Goal: Information Seeking & Learning: Learn about a topic

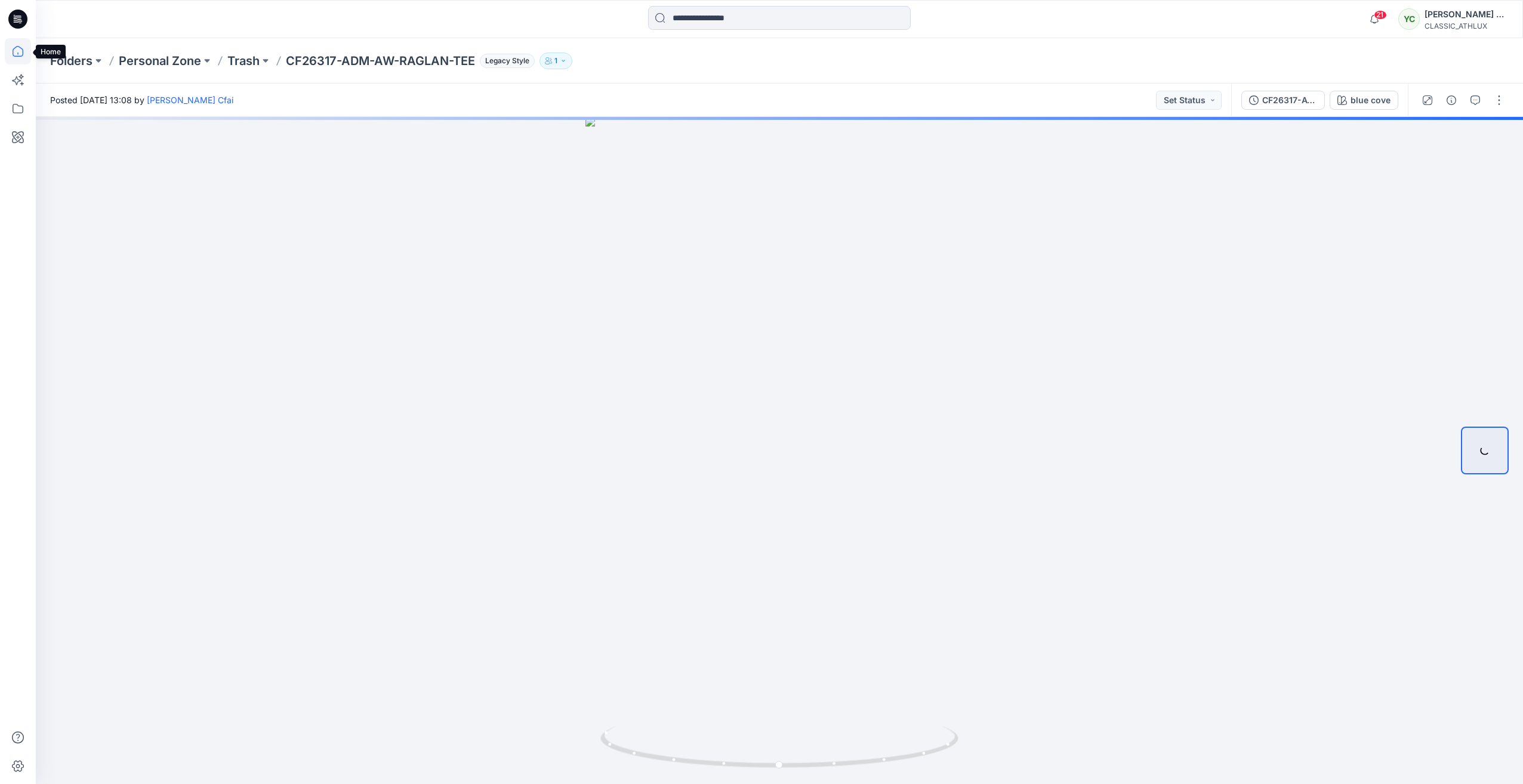
click at [26, 53] on icon at bounding box center [18, 51] width 26 height 26
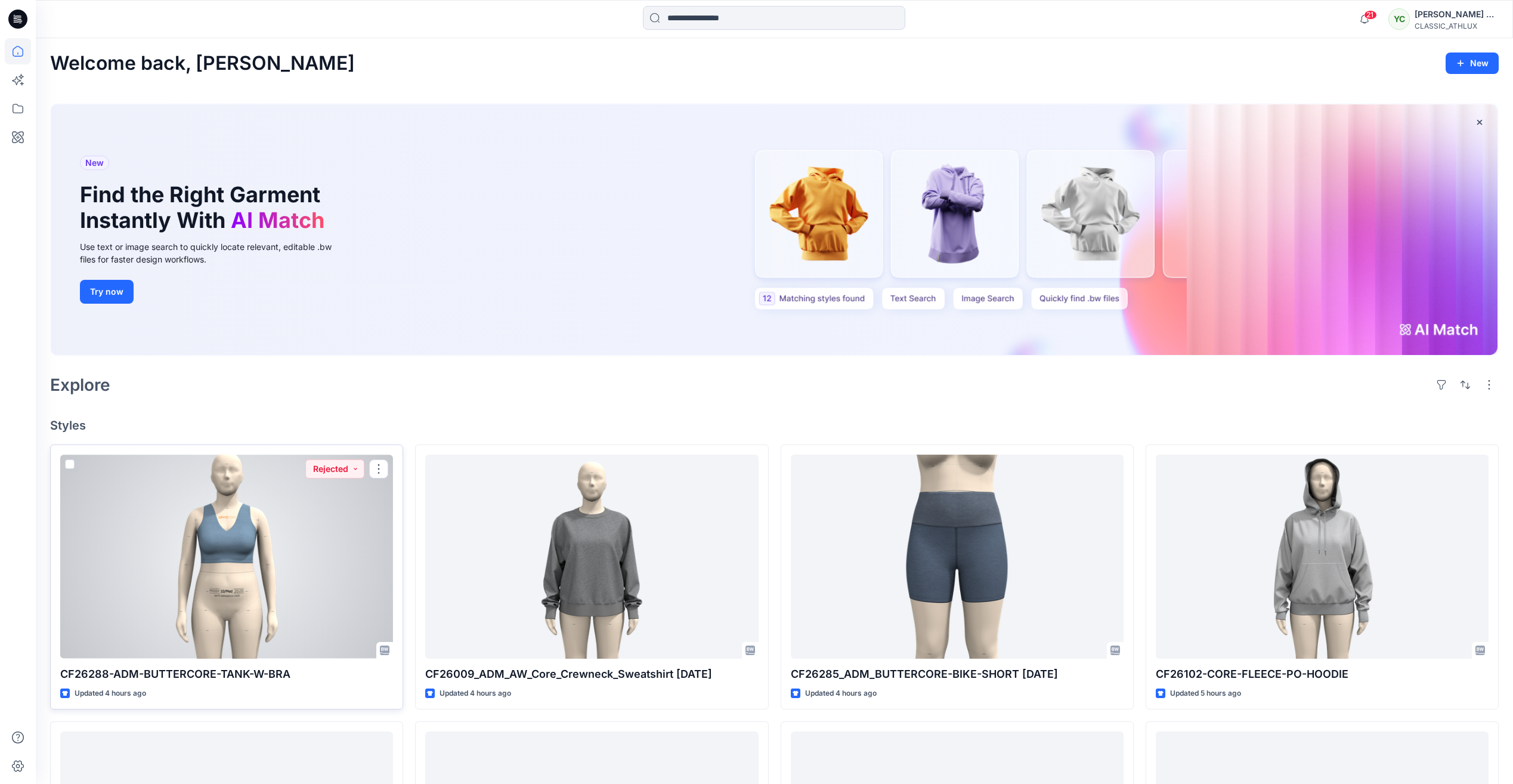
click at [271, 545] on div at bounding box center [226, 556] width 333 height 203
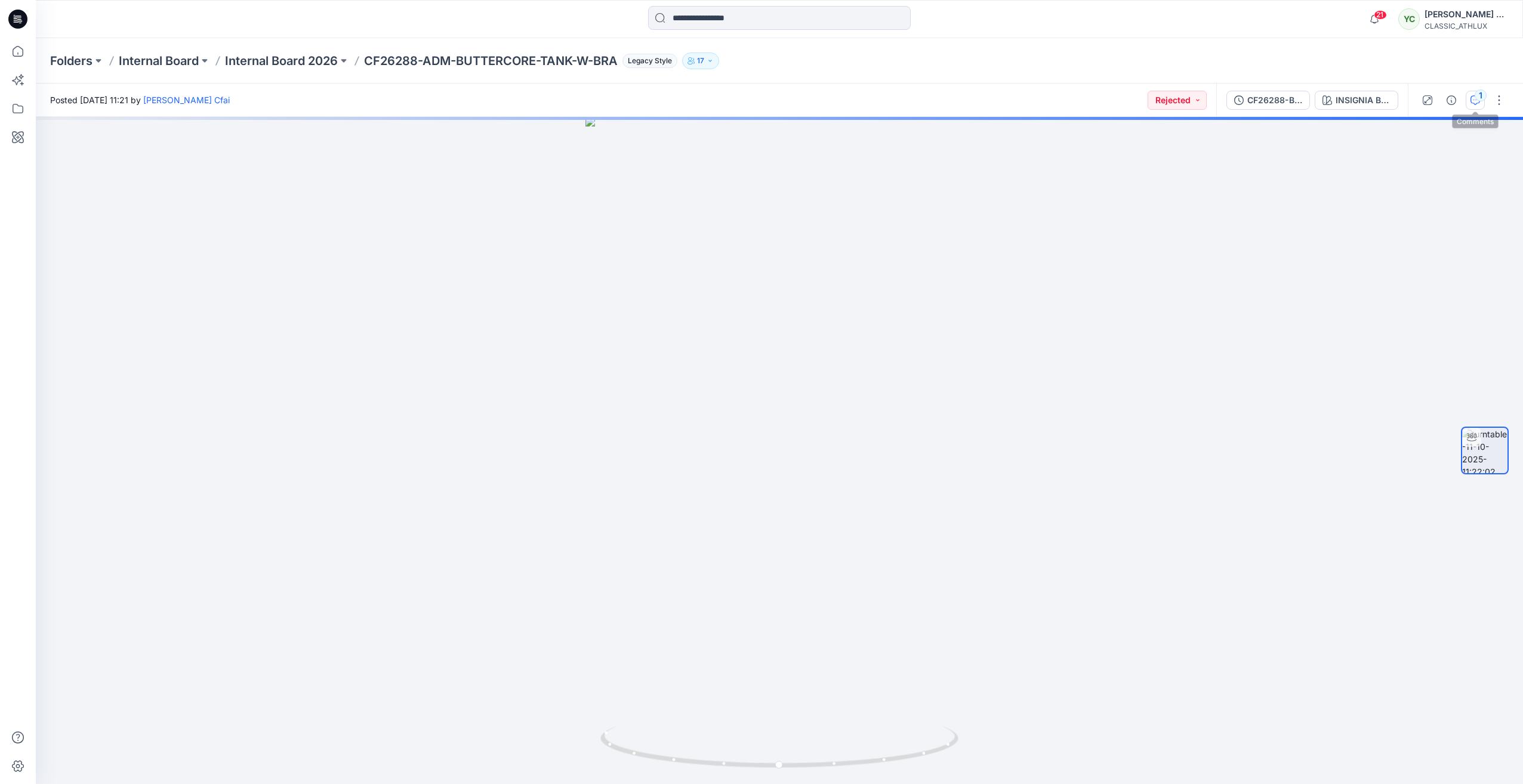
click at [1480, 99] on div "1" at bounding box center [1480, 95] width 12 height 12
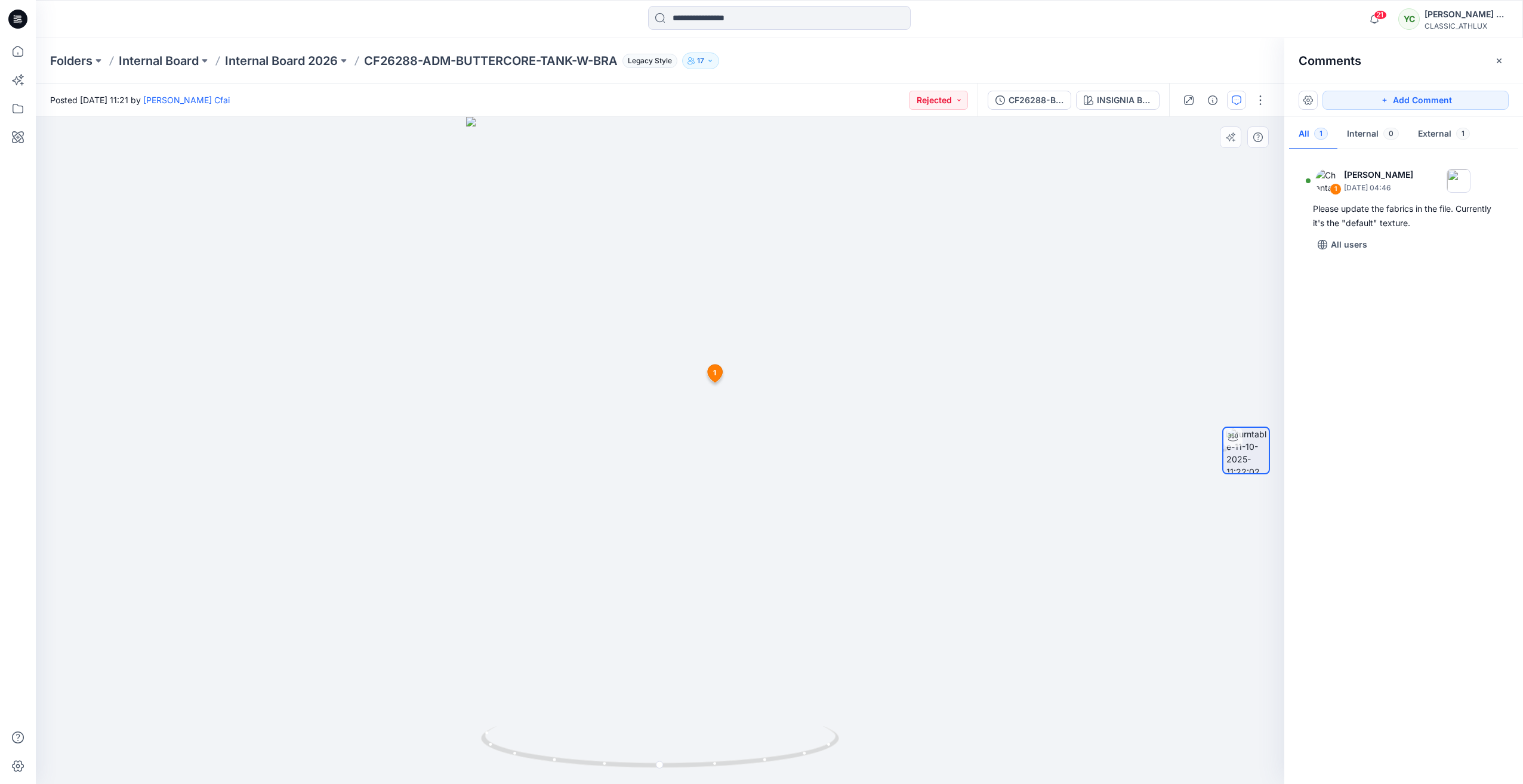
click at [717, 368] on icon at bounding box center [714, 373] width 15 height 18
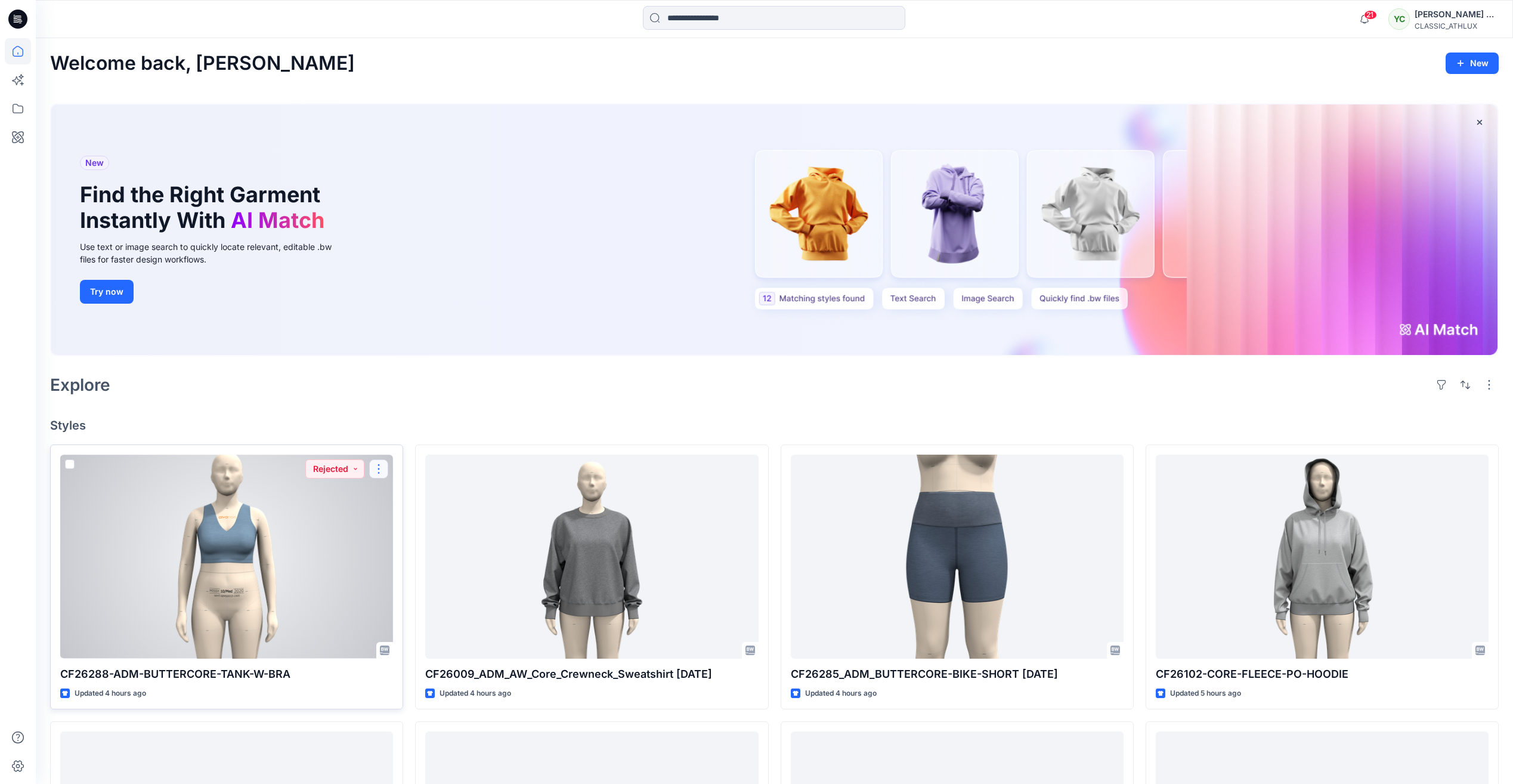
click at [385, 469] on button "button" at bounding box center [378, 469] width 19 height 19
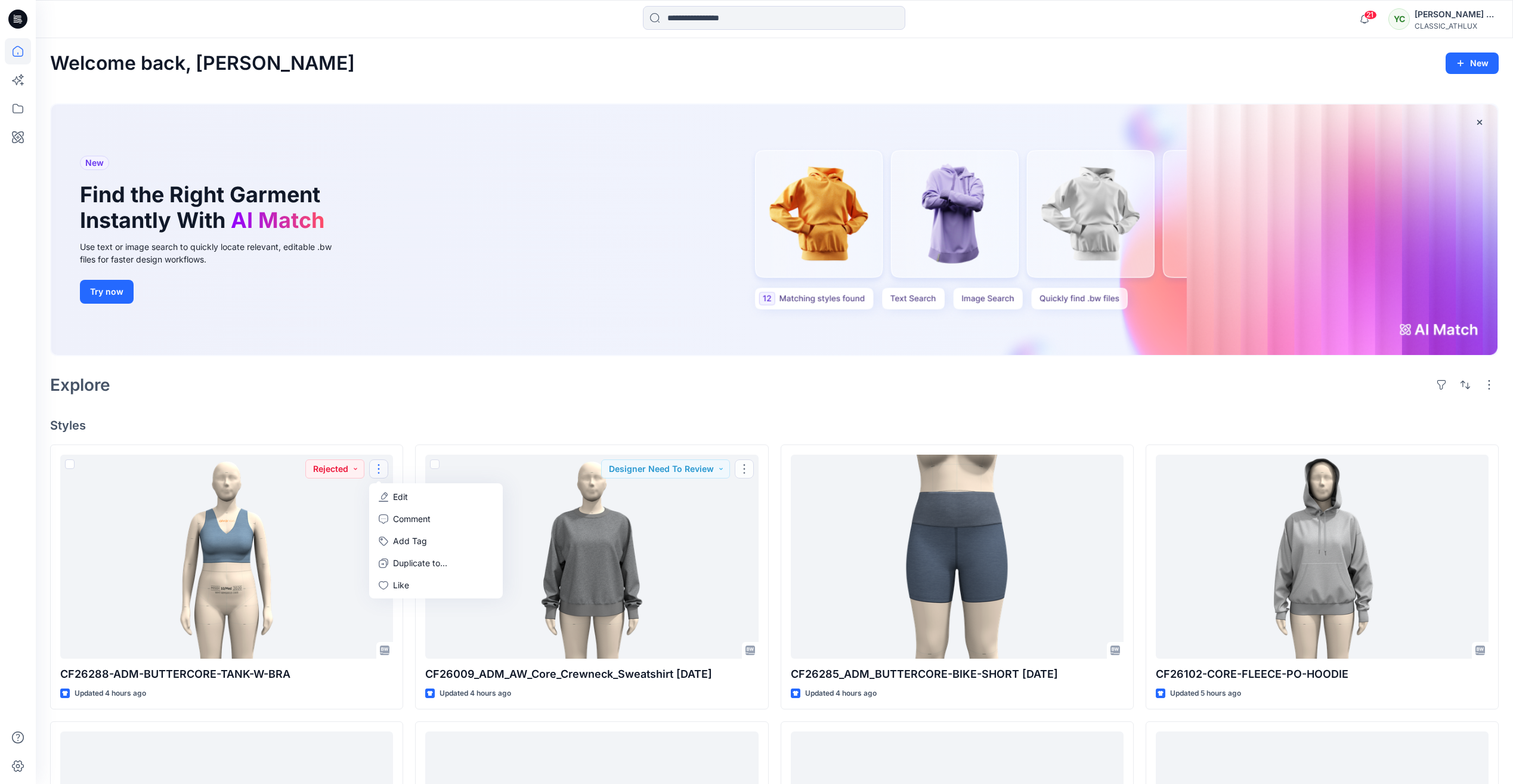
click at [469, 427] on h4 "Styles" at bounding box center [774, 425] width 1449 height 14
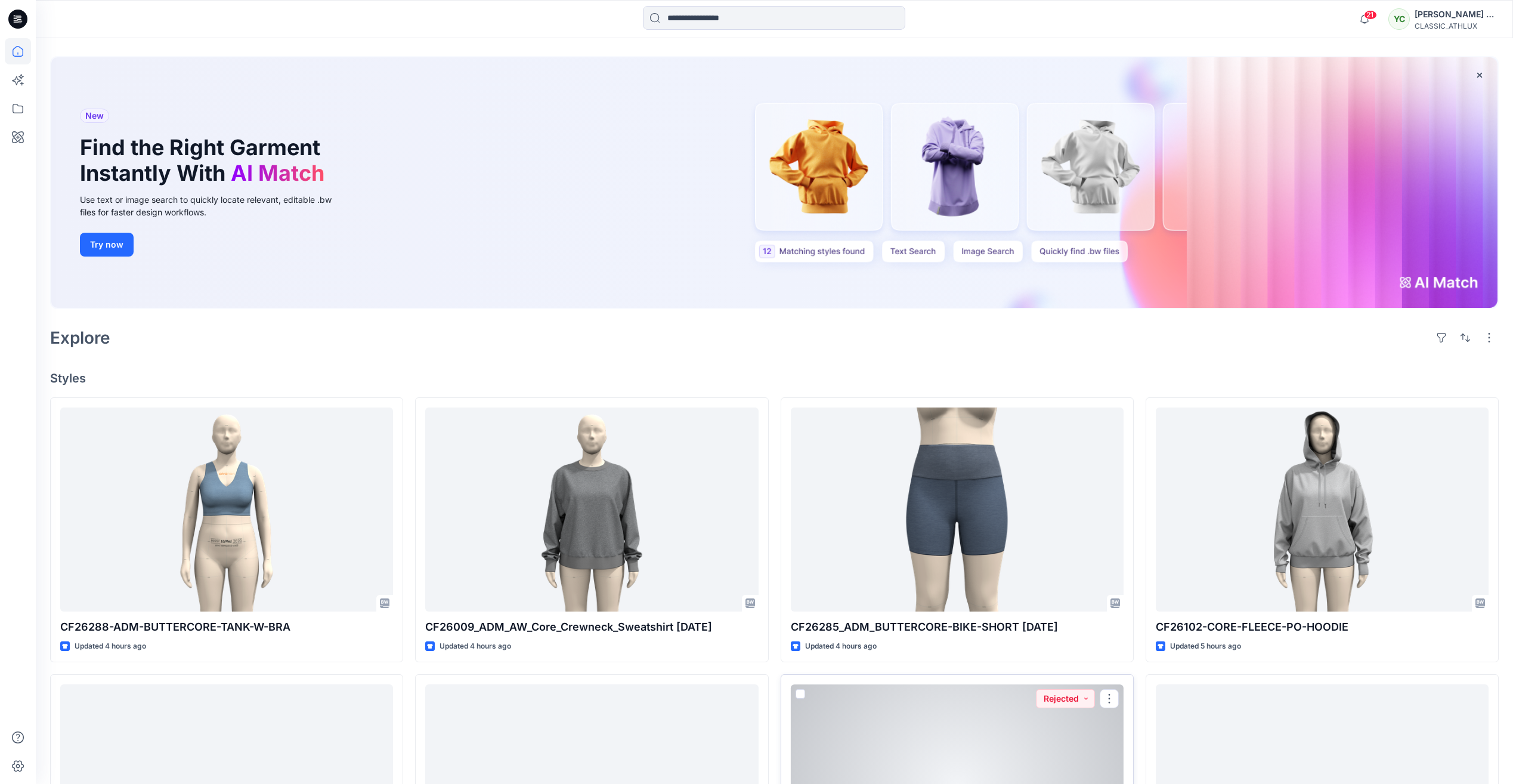
scroll to position [179, 0]
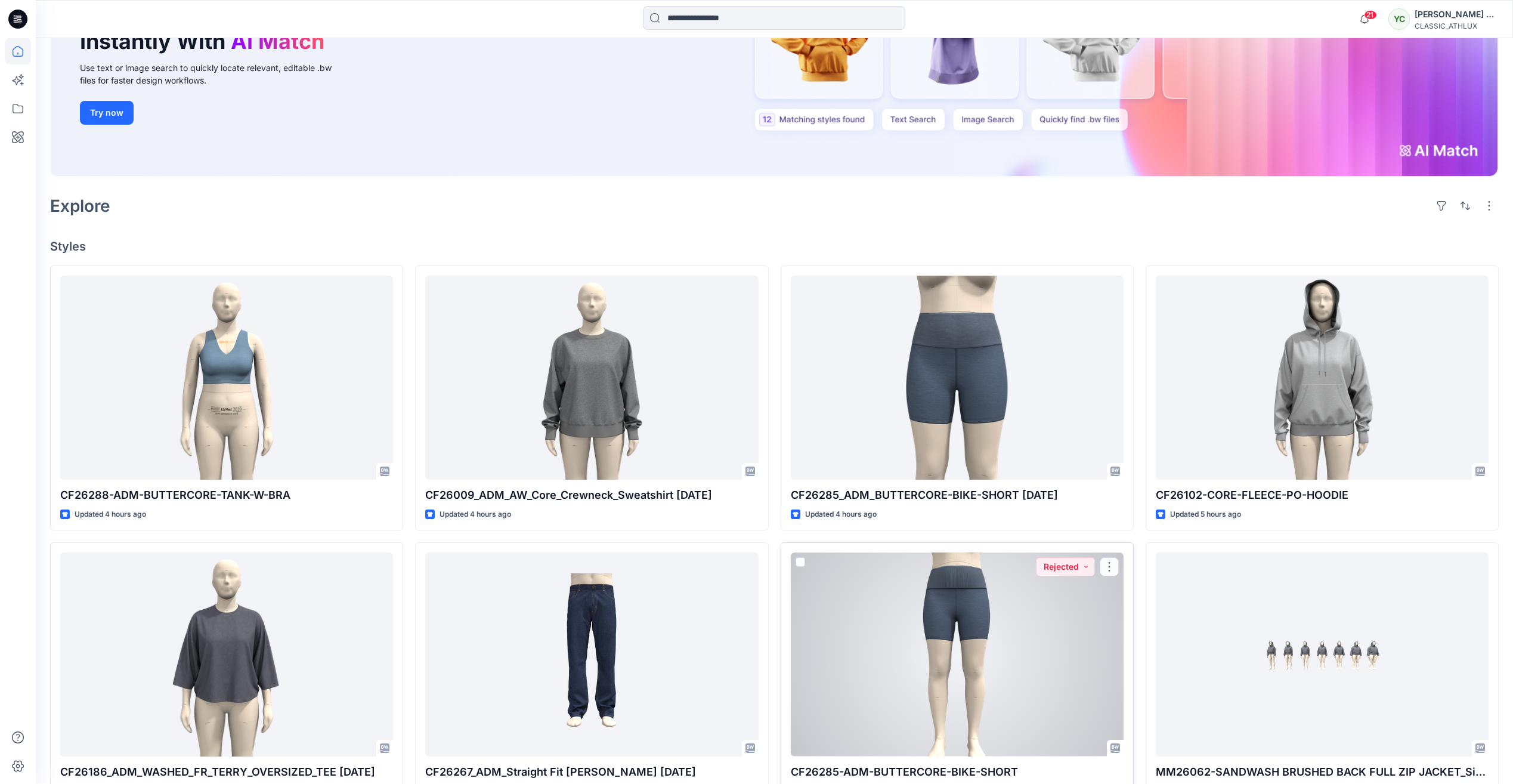
click at [916, 621] on div at bounding box center [957, 654] width 333 height 203
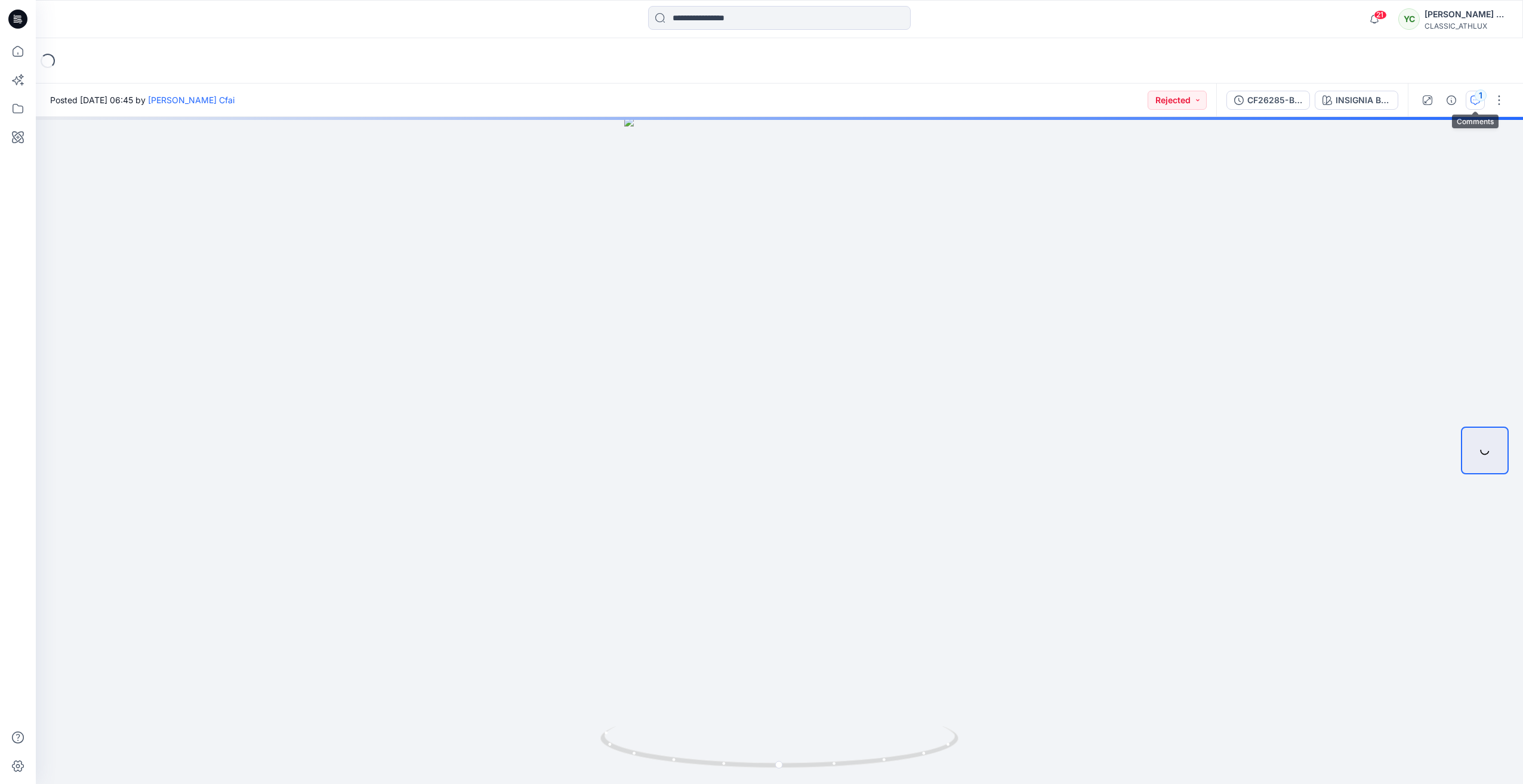
click at [1478, 98] on div "1" at bounding box center [1480, 95] width 12 height 12
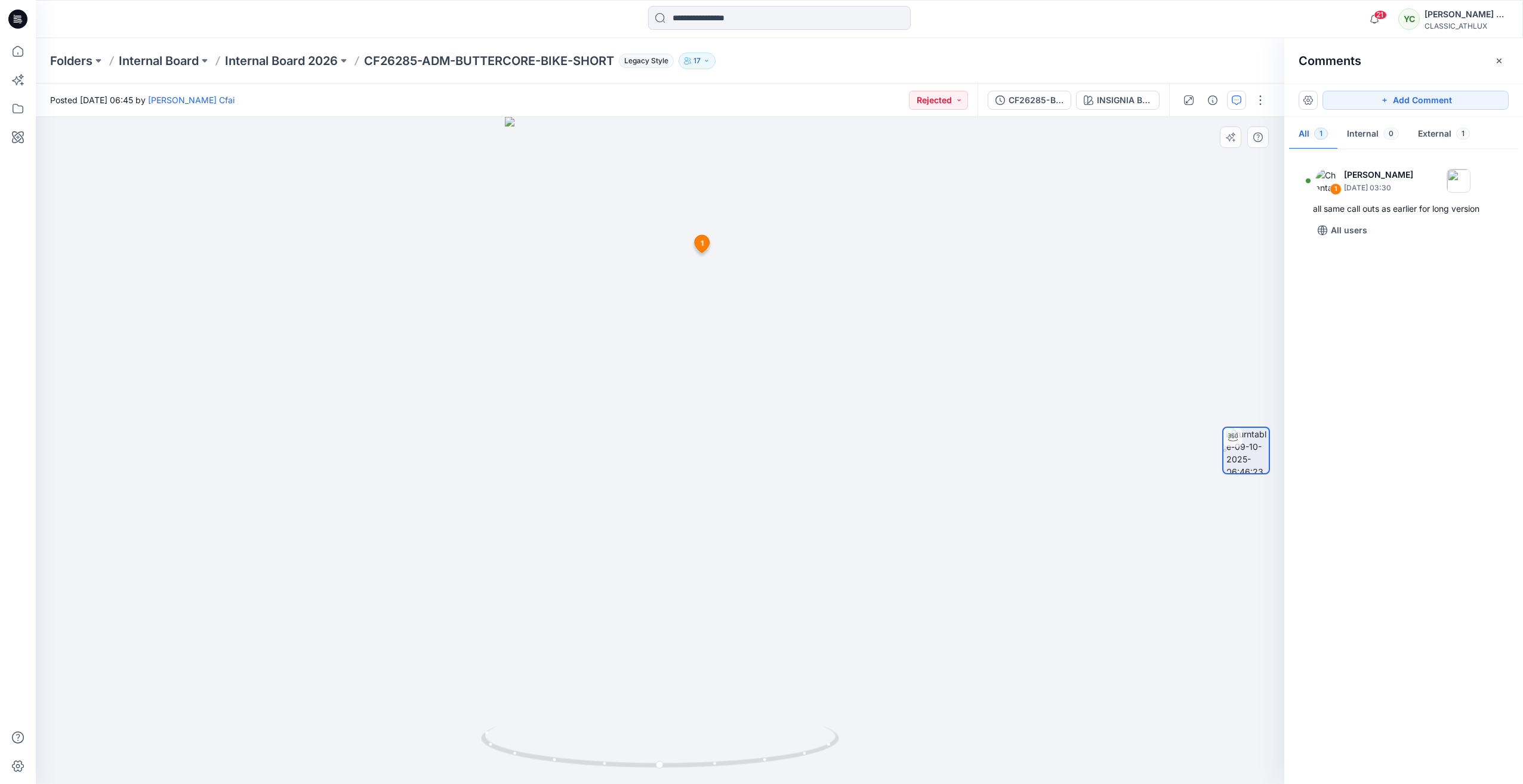
click at [704, 241] on icon at bounding box center [701, 243] width 15 height 18
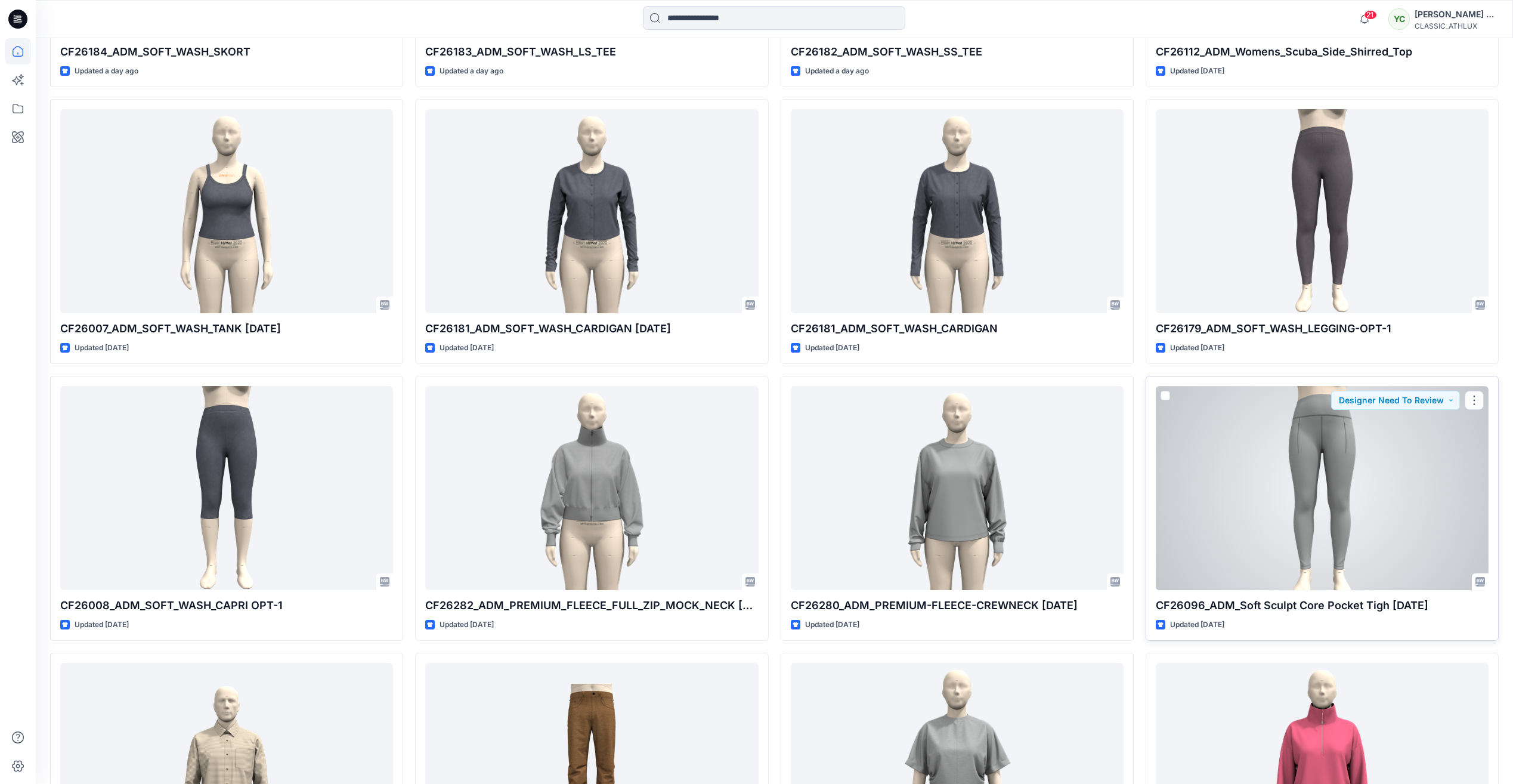
scroll to position [2197, 0]
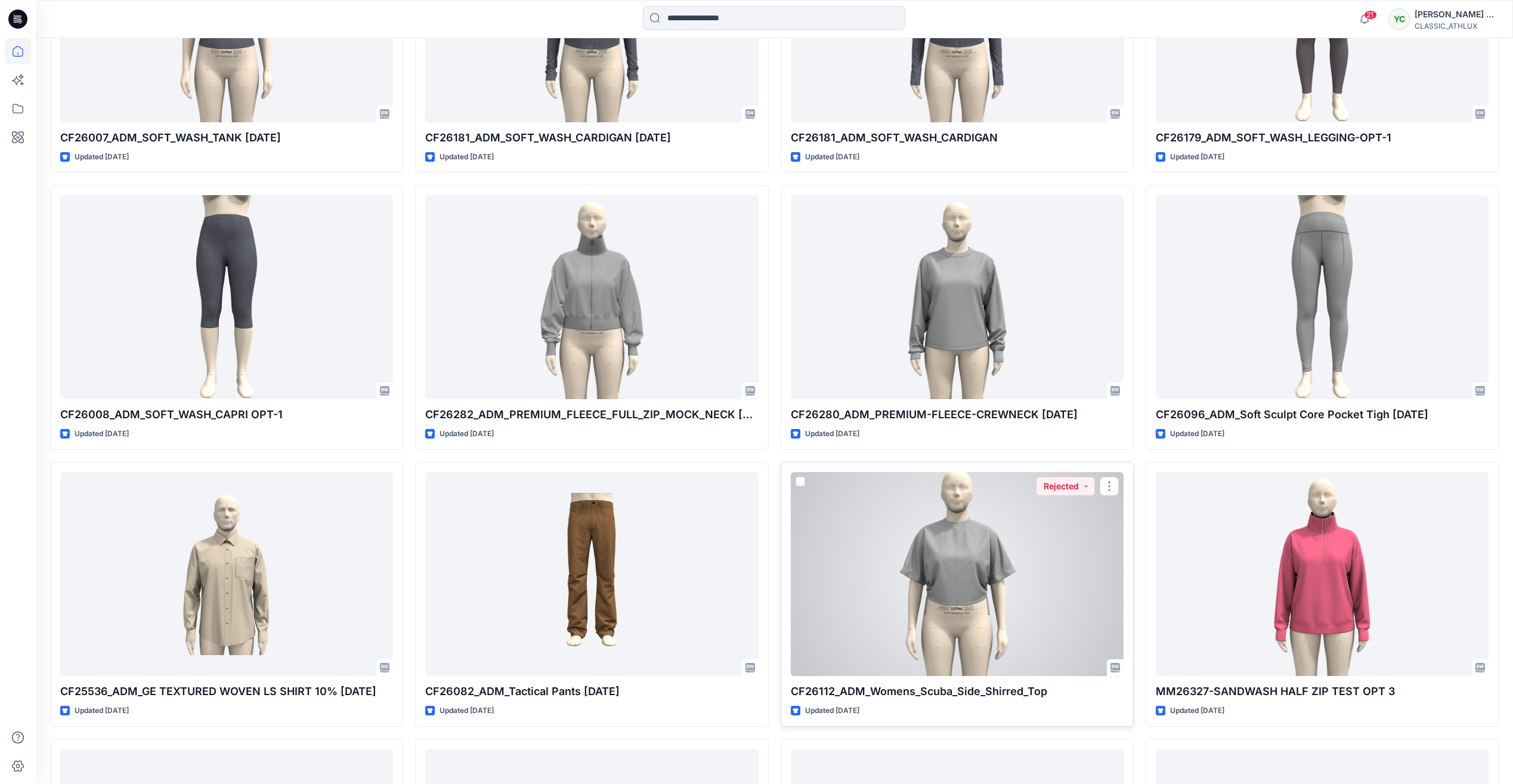
click at [828, 548] on div at bounding box center [957, 573] width 333 height 203
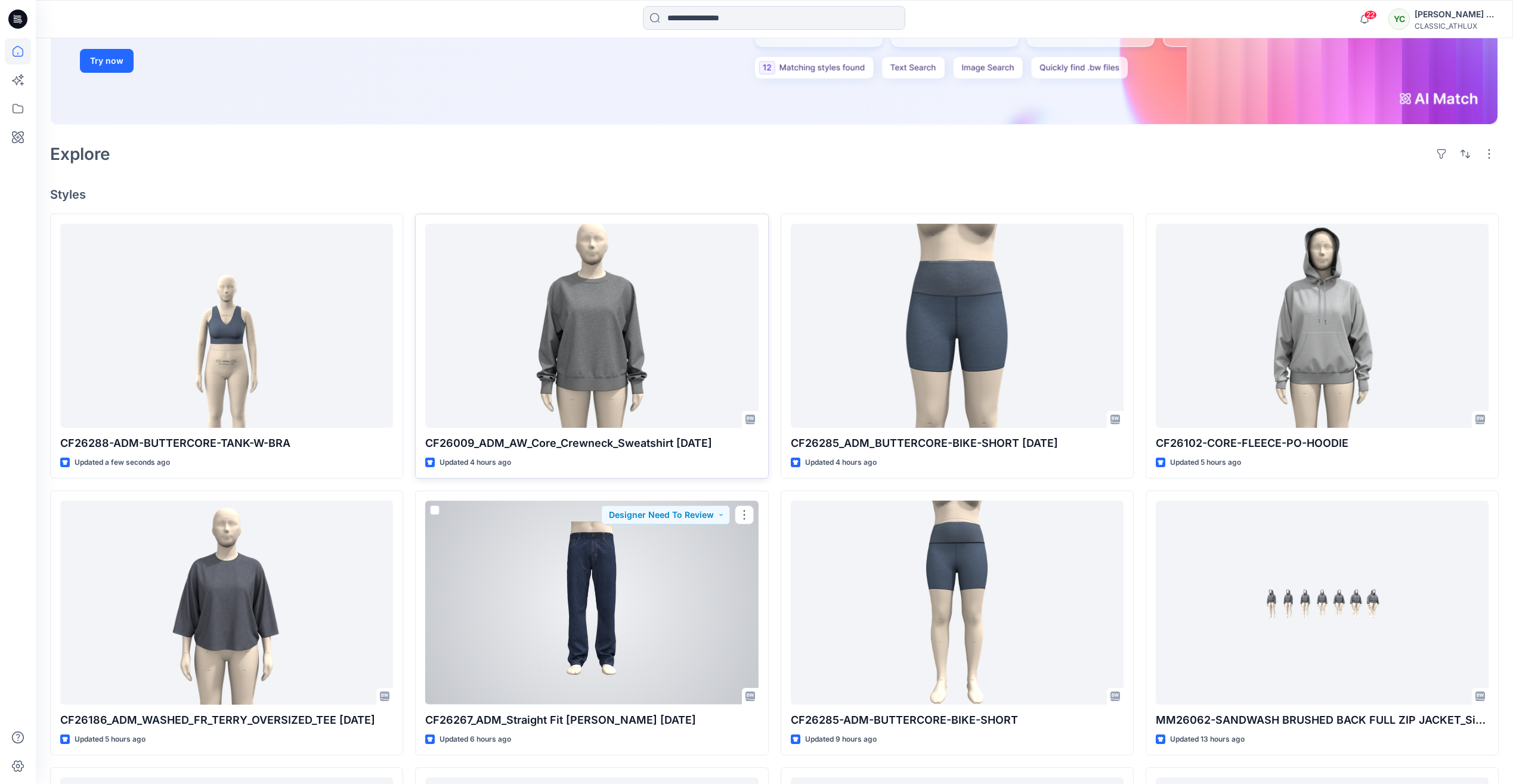
scroll to position [228, 0]
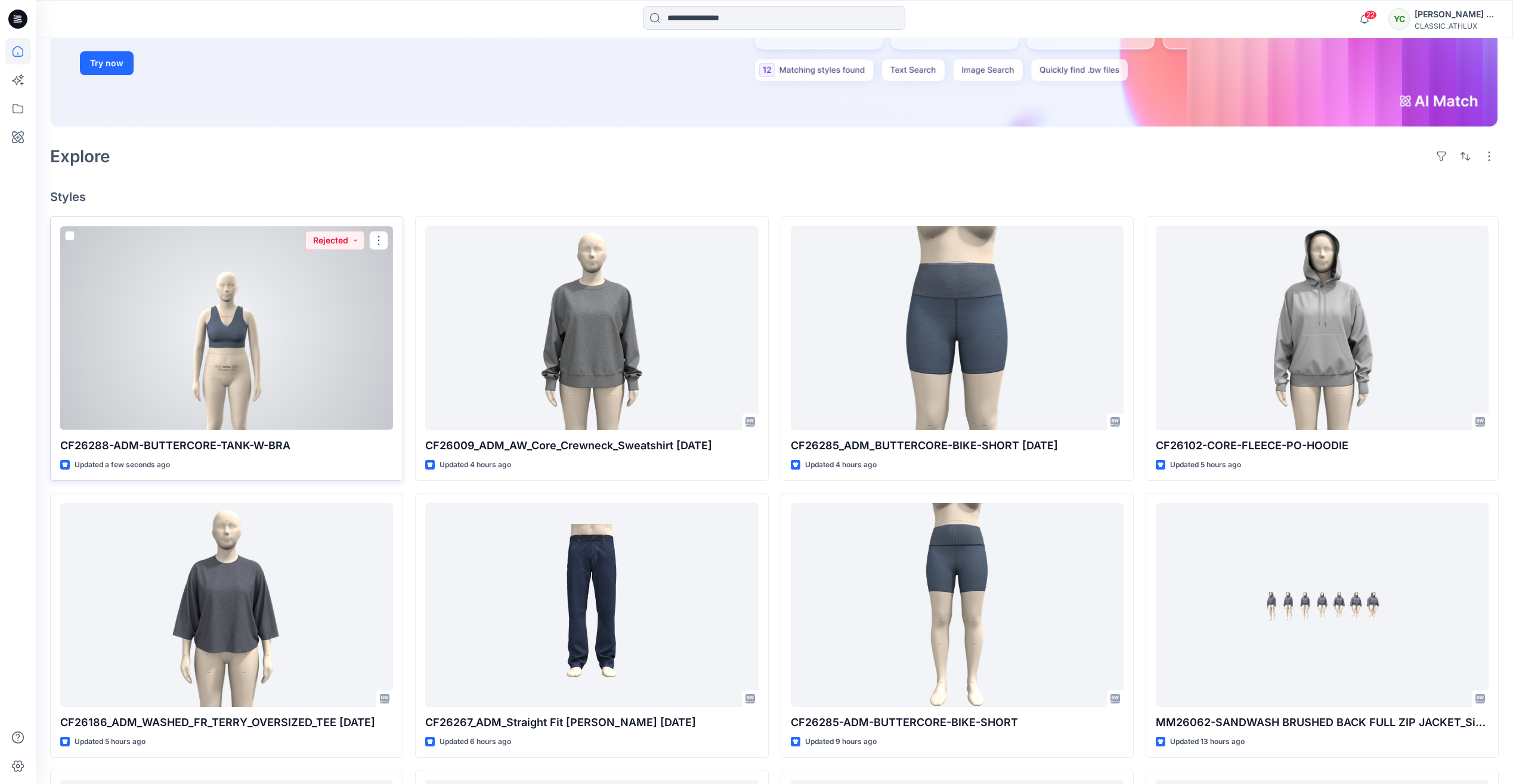
click at [181, 332] on div at bounding box center [226, 328] width 333 height 203
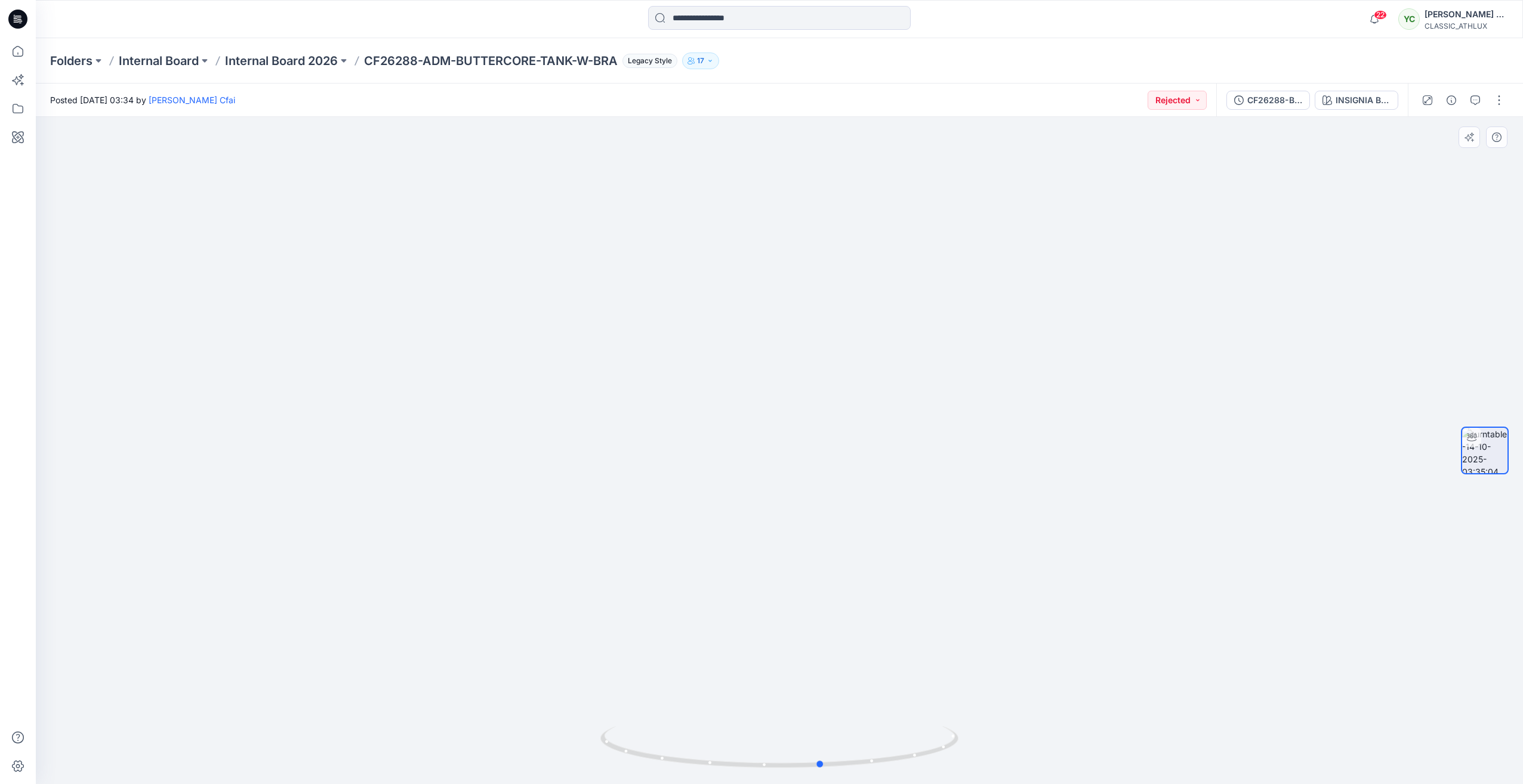
drag, startPoint x: 782, startPoint y: 769, endPoint x: 466, endPoint y: 727, distance: 318.8
click at [466, 727] on div at bounding box center [779, 450] width 1487 height 667
click at [1274, 99] on div "CF26288-BUTTERCORE-TANK-W-BRA" at bounding box center [1275, 100] width 55 height 13
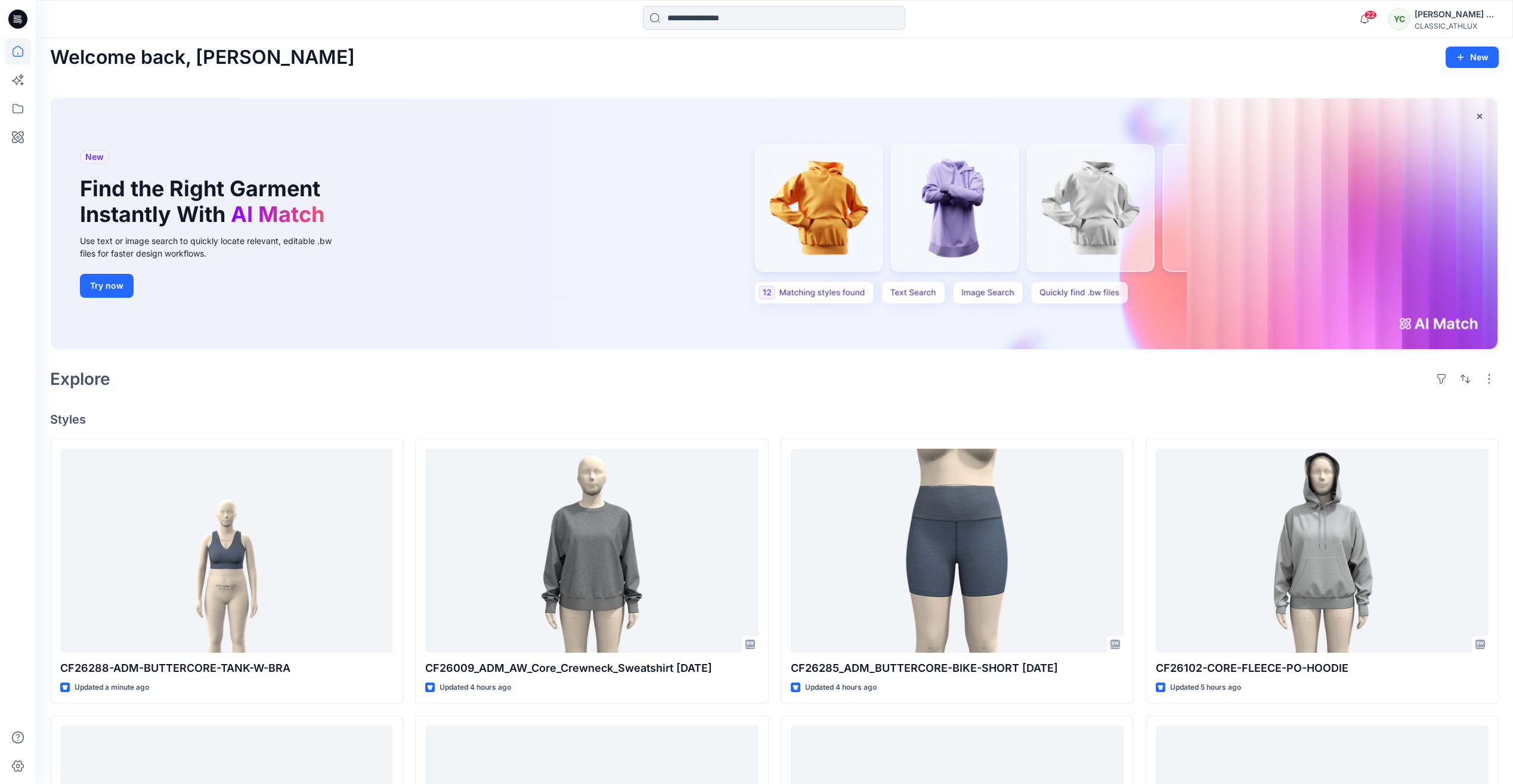
scroll to position [2, 0]
